Goal: Task Accomplishment & Management: Manage account settings

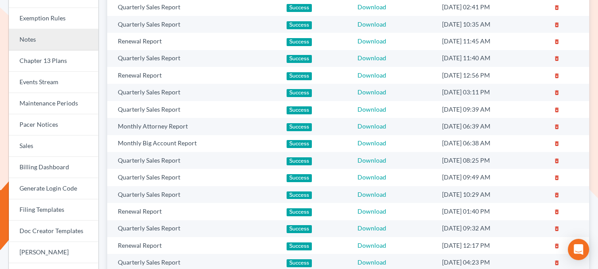
scroll to position [160, 0]
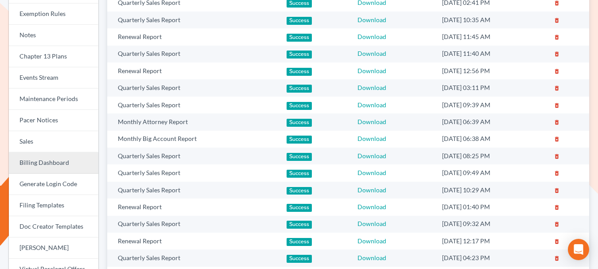
click at [43, 159] on link "Billing Dashboard" at bounding box center [54, 162] width 90 height 21
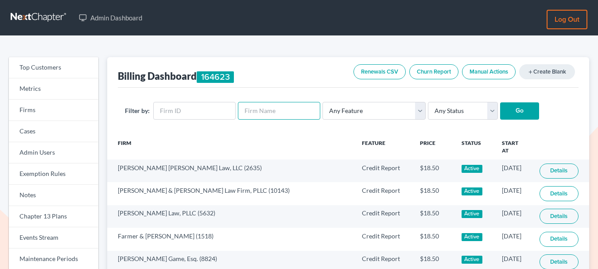
click at [254, 113] on input "text" at bounding box center [279, 111] width 82 height 18
paste input "Ibarra"
type input "Ibarra"
click at [501, 117] on input "Go" at bounding box center [519, 111] width 39 height 18
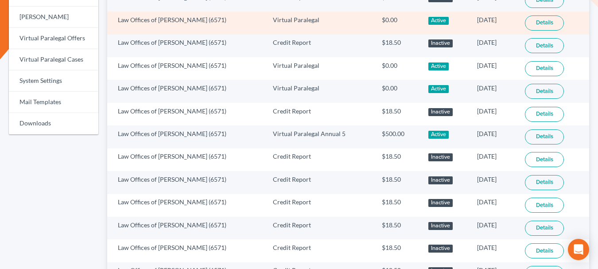
scroll to position [391, 0]
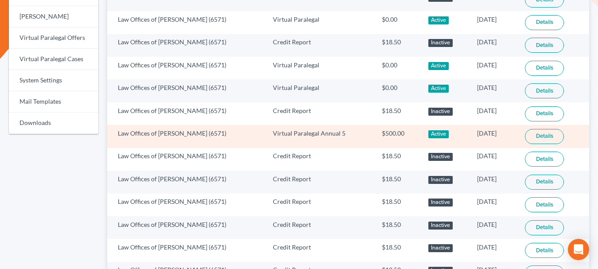
click at [537, 137] on link "Details" at bounding box center [544, 136] width 39 height 15
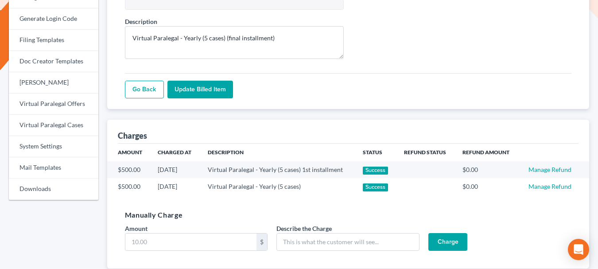
scroll to position [362, 0]
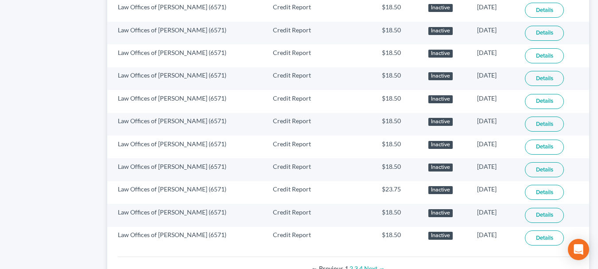
scroll to position [635, 0]
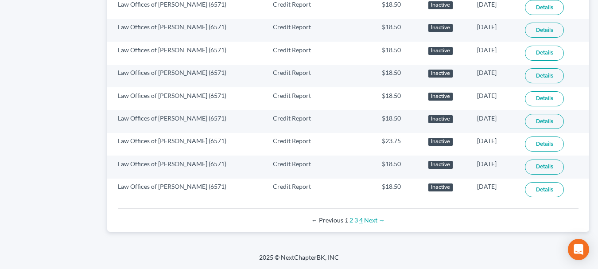
click at [361, 221] on link "4" at bounding box center [361, 220] width 4 height 8
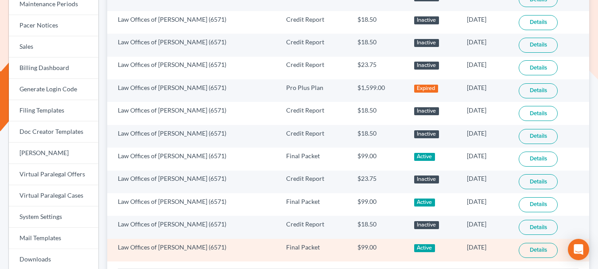
scroll to position [316, 0]
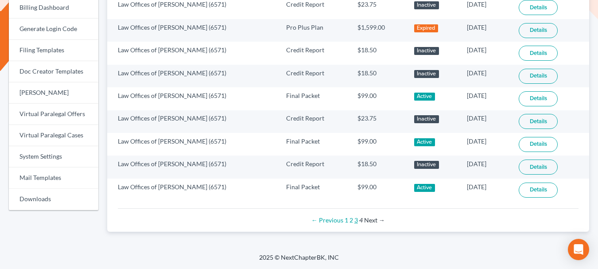
click at [357, 221] on link "3" at bounding box center [356, 220] width 4 height 8
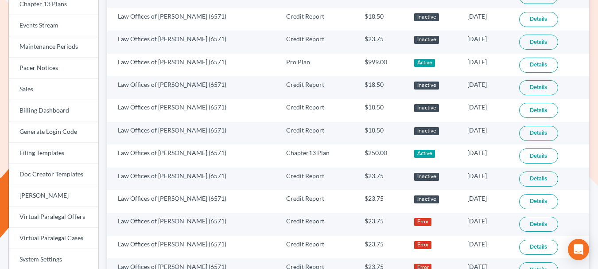
scroll to position [213, 0]
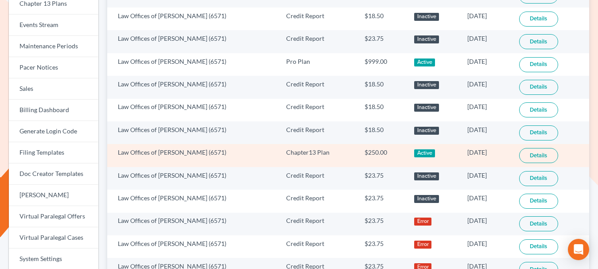
click at [207, 152] on td "Law Offices of Steven Ibarra (6571)" at bounding box center [193, 155] width 172 height 23
copy td "6571"
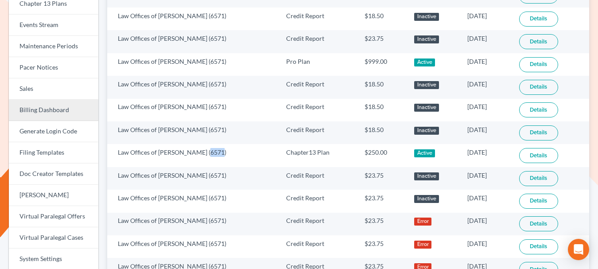
click at [65, 106] on link "Billing Dashboard" at bounding box center [54, 110] width 90 height 21
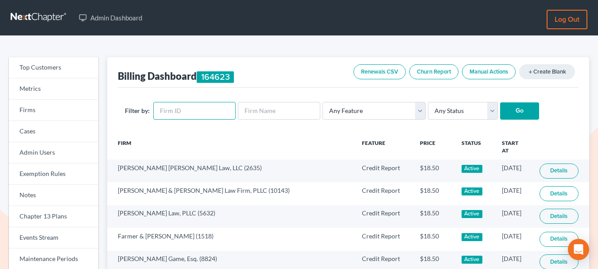
click at [192, 107] on input "text" at bounding box center [194, 111] width 82 height 18
paste input "6571"
type input "6571"
click at [500, 105] on input "Go" at bounding box center [519, 111] width 39 height 18
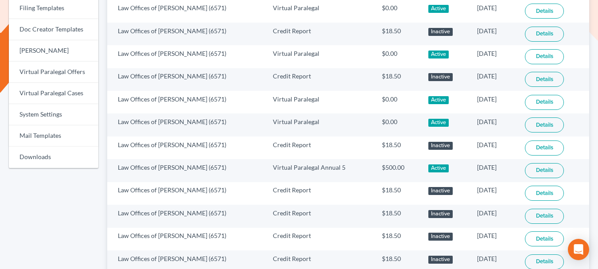
scroll to position [405, 0]
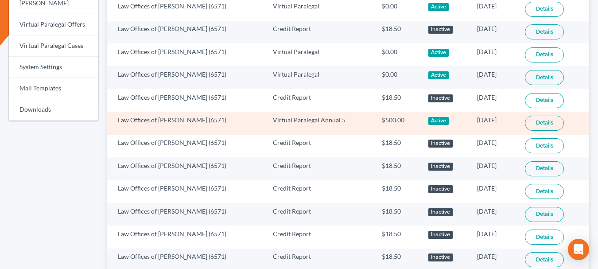
click at [534, 125] on link "Details" at bounding box center [544, 123] width 39 height 15
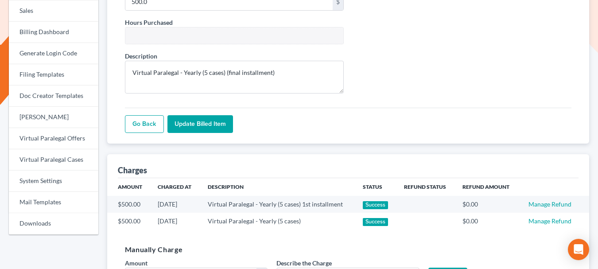
scroll to position [300, 0]
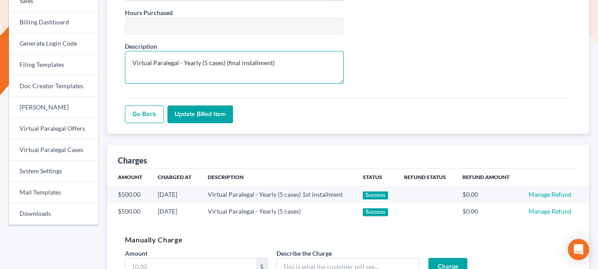
click at [234, 66] on textarea "Virtual Paralegal - Yearly (5 cases) (final installment)" at bounding box center [234, 67] width 219 height 33
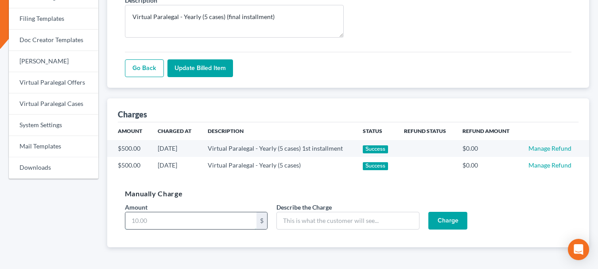
click at [148, 218] on input "Amount" at bounding box center [191, 220] width 132 height 17
type input "500"
paste input "Virtual Paralegal - Yearly (5 cases) (final installment)"
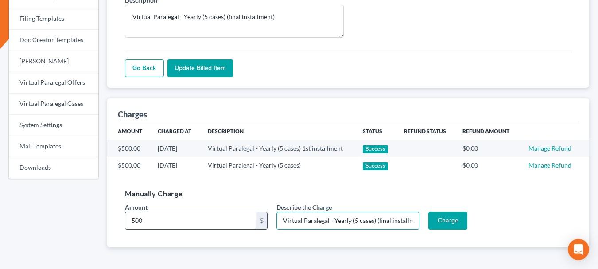
scroll to position [0, 9]
type input "Virtual Paralegal - Yearly (5 cases) (final installment)"
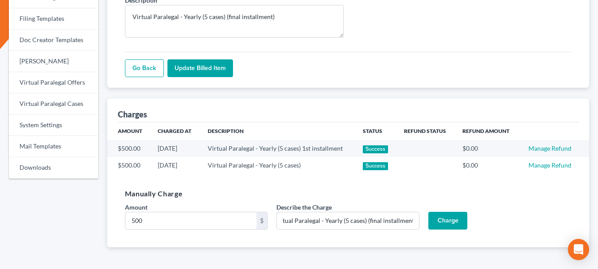
click at [441, 224] on input "Charge" at bounding box center [447, 221] width 39 height 18
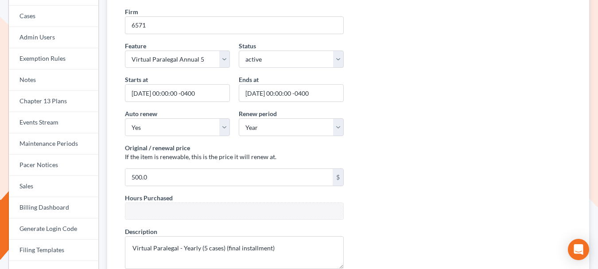
scroll to position [145, 0]
click at [298, 92] on input "[DATE] 00:00:00 -0400" at bounding box center [291, 94] width 105 height 18
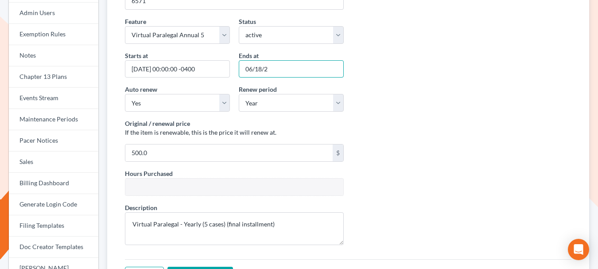
scroll to position [139, 0]
type input "[DATE]"
click at [187, 144] on div "Original / renewal price If the item is renewable, this is the price it will re…" at bounding box center [235, 141] width 228 height 43
click at [181, 148] on input "500.0" at bounding box center [228, 153] width 207 height 17
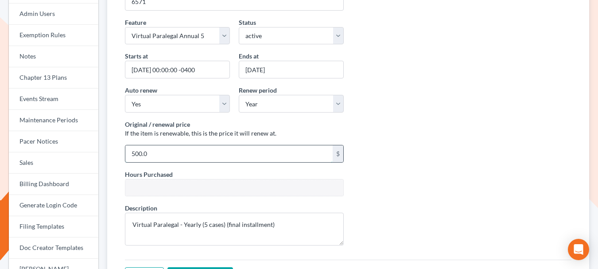
click at [181, 148] on input "500.0" at bounding box center [228, 153] width 207 height 17
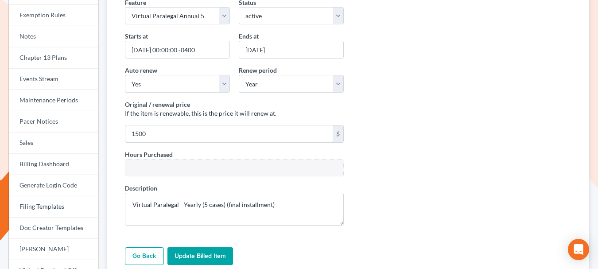
scroll to position [164, 0]
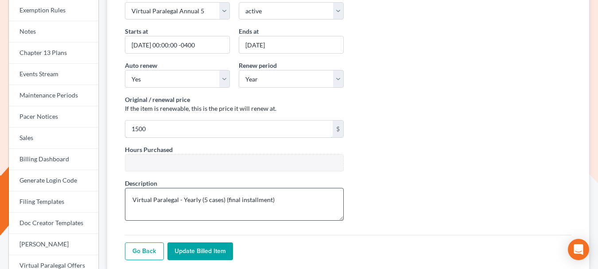
type input "1500"
click at [214, 199] on textarea "Virtual Paralegal - Yearly (5 cases) (final installment)" at bounding box center [234, 204] width 219 height 33
drag, startPoint x: 225, startPoint y: 200, endPoint x: 320, endPoint y: 204, distance: 95.4
click at [320, 204] on textarea "Virtual Paralegal - Yearly (5 cases) (final installment)" at bounding box center [234, 204] width 219 height 33
type textarea "Virtual Paralegal - Yearly (5 cases)"
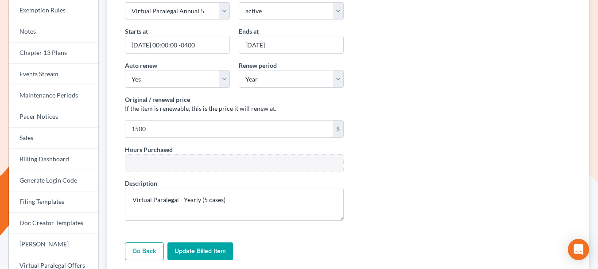
click at [224, 247] on input "Update Billed item" at bounding box center [200, 251] width 66 height 18
